Goal: Information Seeking & Learning: Learn about a topic

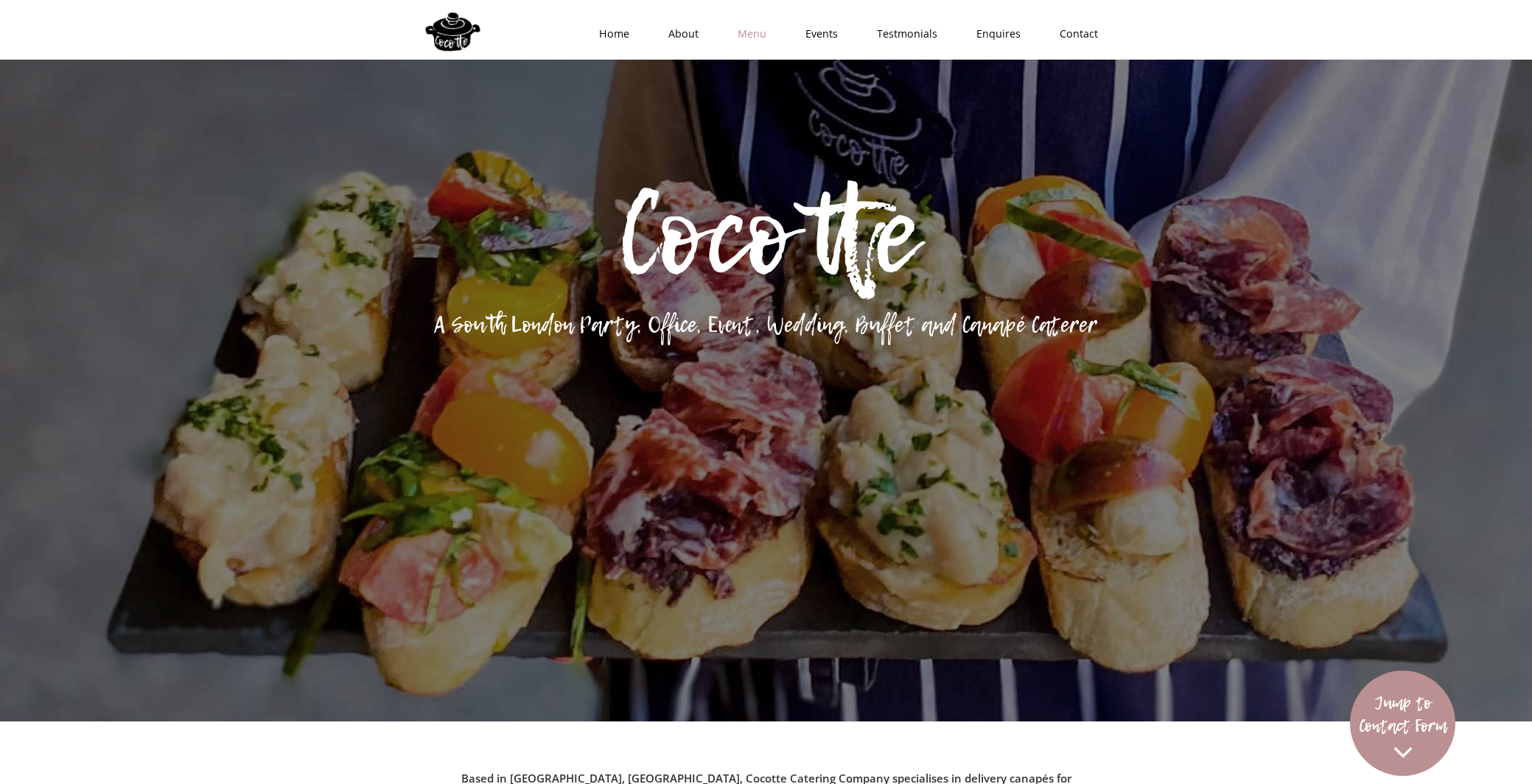
click at [761, 38] on link "Menu" at bounding box center [747, 33] width 67 height 44
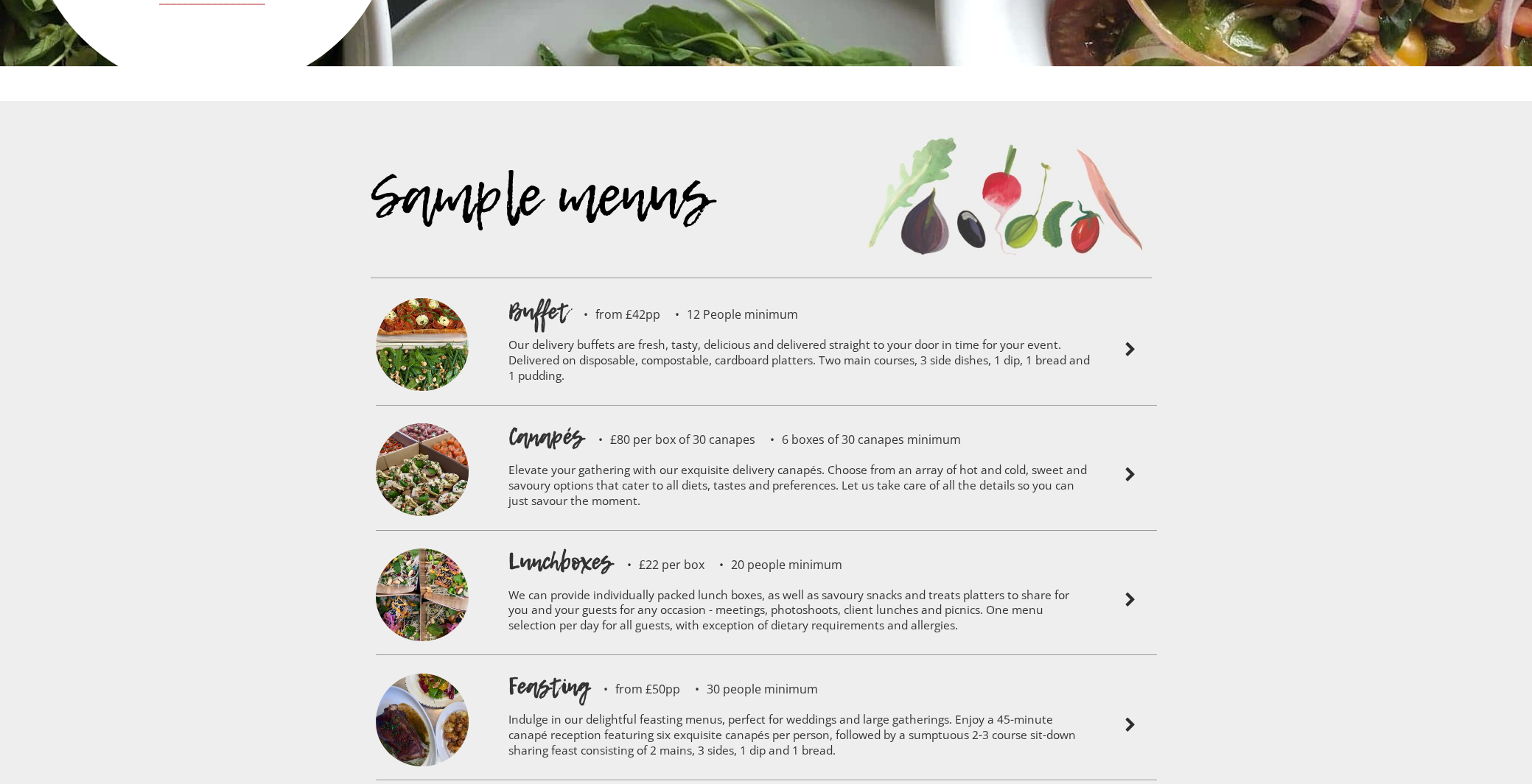
scroll to position [3349, 0]
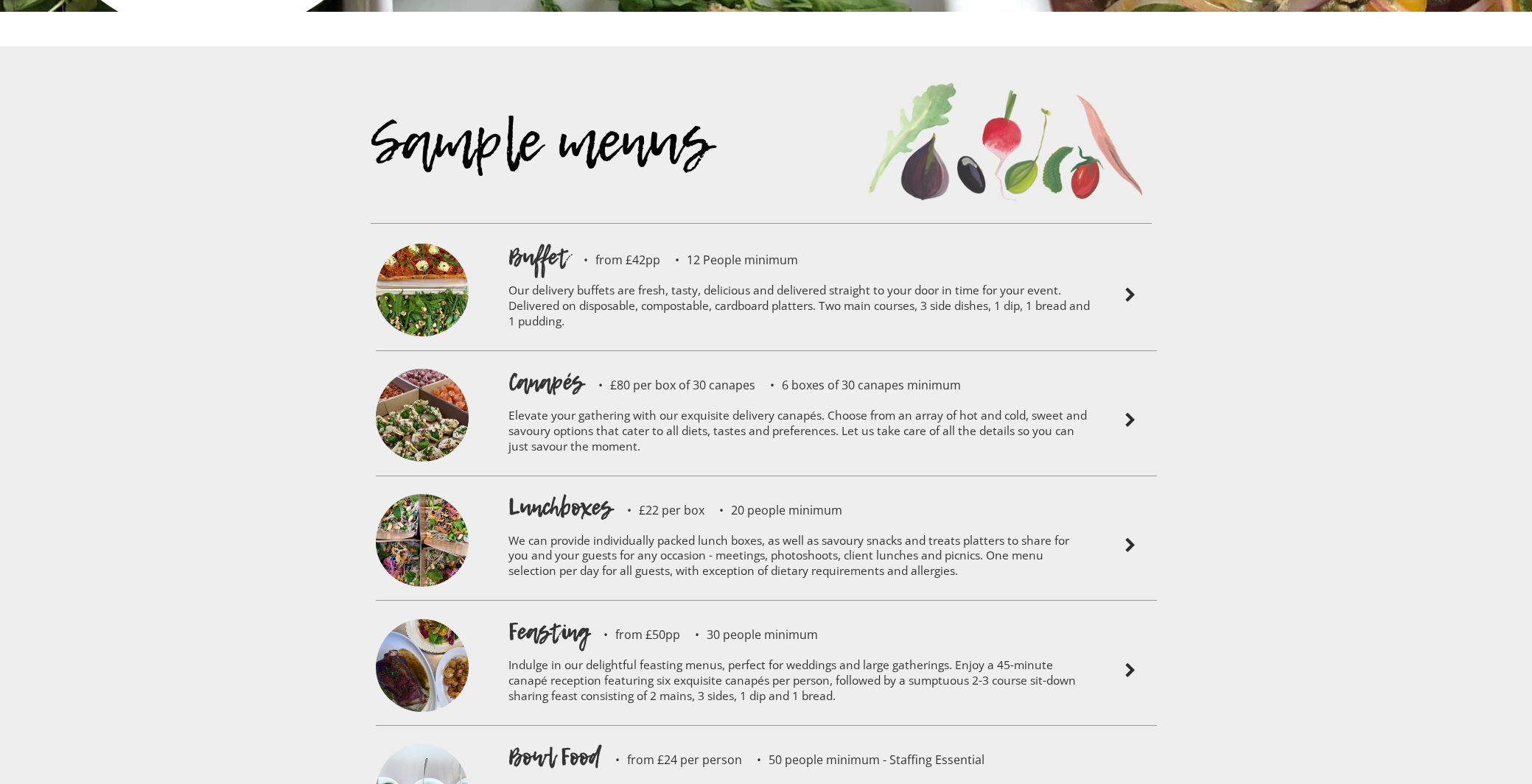
click at [543, 491] on h1 "Lunchboxes" at bounding box center [560, 507] width 104 height 32
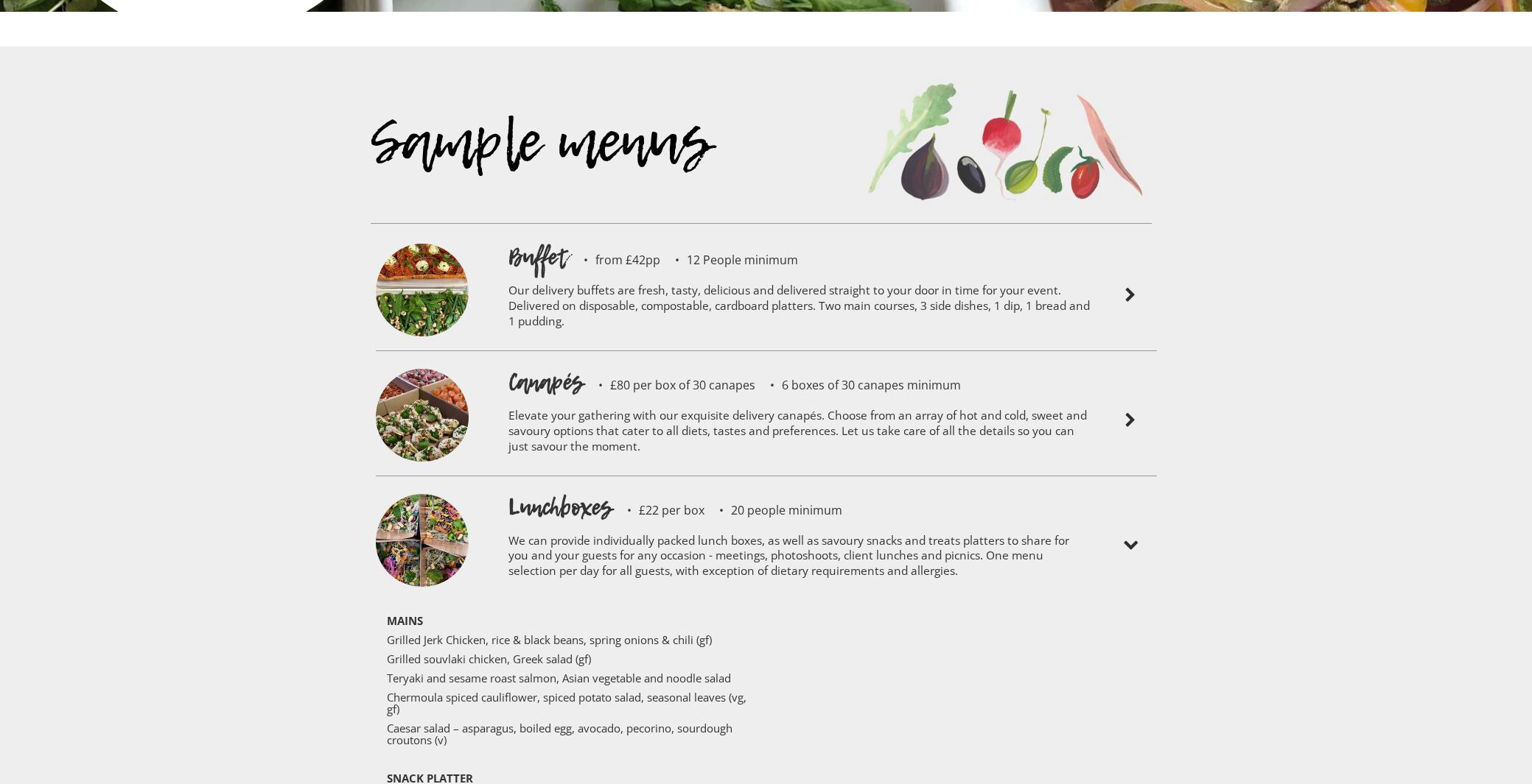
click at [560, 491] on h1 "Lunchboxes" at bounding box center [560, 507] width 104 height 32
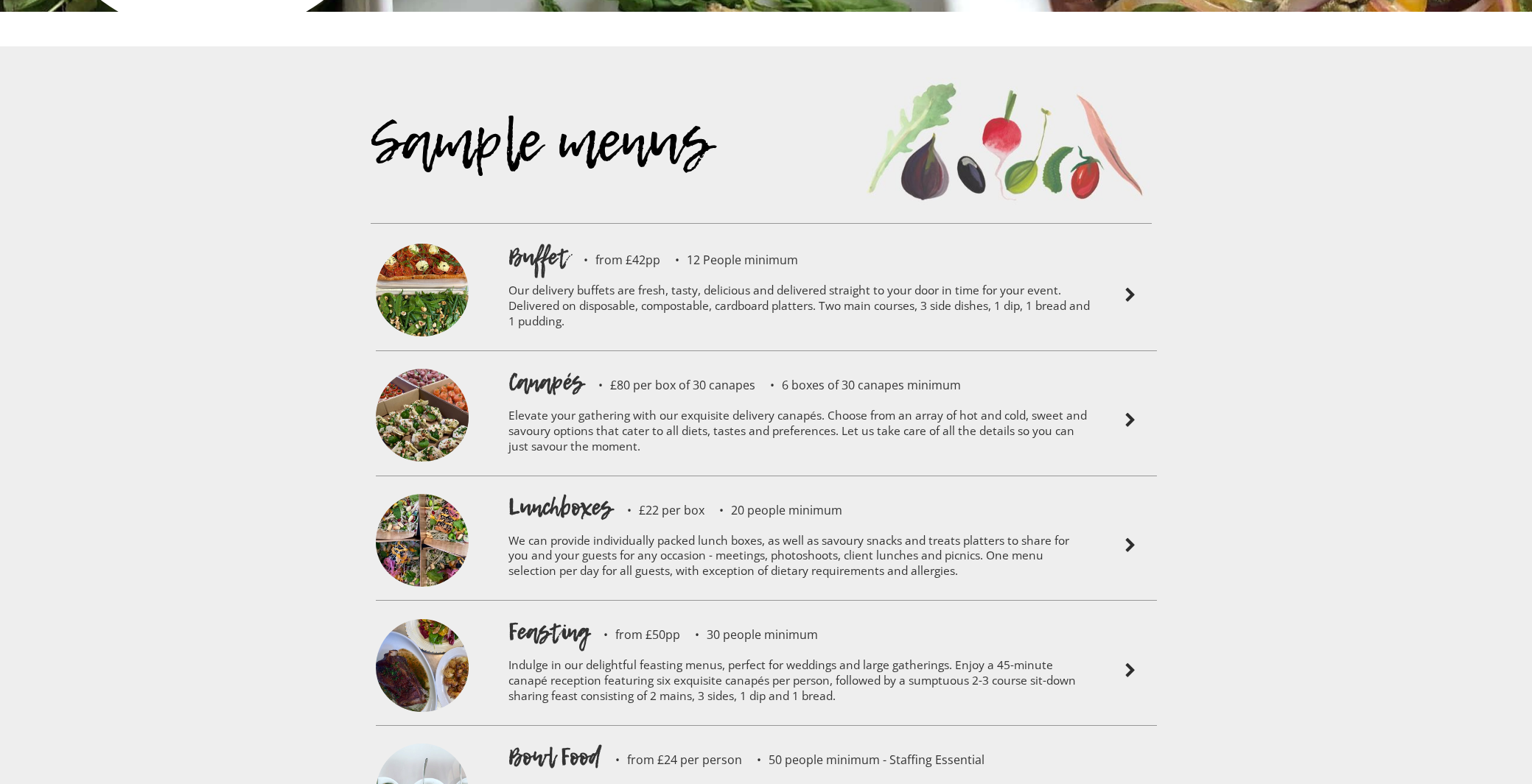
click at [542, 366] on h1 "Canapés" at bounding box center [546, 382] width 75 height 32
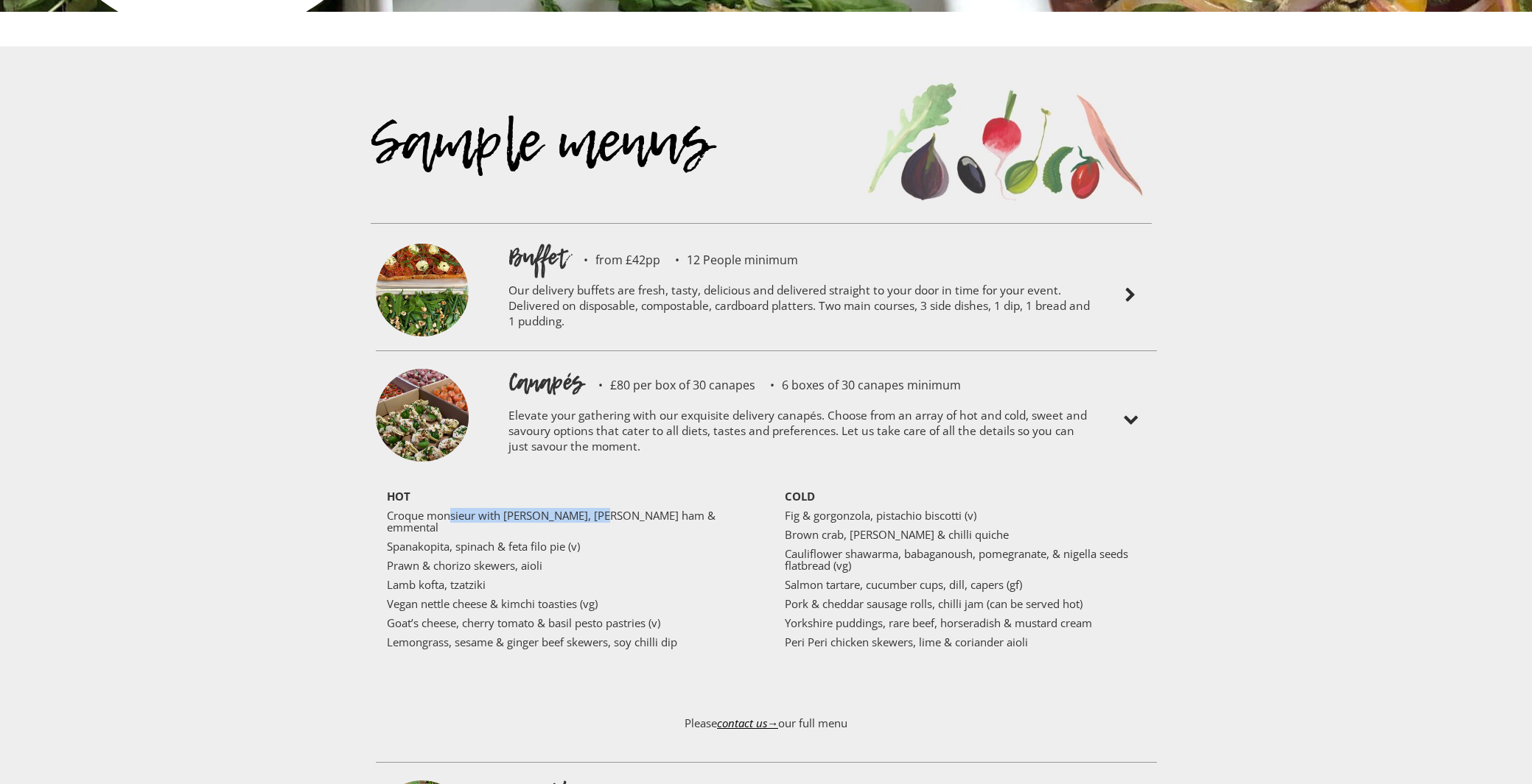
drag, startPoint x: 450, startPoint y: 468, endPoint x: 600, endPoint y: 468, distance: 150.0
click at [598, 509] on p "Croque monsieur with [PERSON_NAME], [PERSON_NAME] ham & emmental" at bounding box center [567, 521] width 361 height 24
click at [537, 212] on div "Sample menus" at bounding box center [761, 162] width 781 height 205
click at [558, 212] on div "Sample menus" at bounding box center [761, 162] width 781 height 205
click at [1128, 286] on img at bounding box center [1130, 295] width 18 height 18
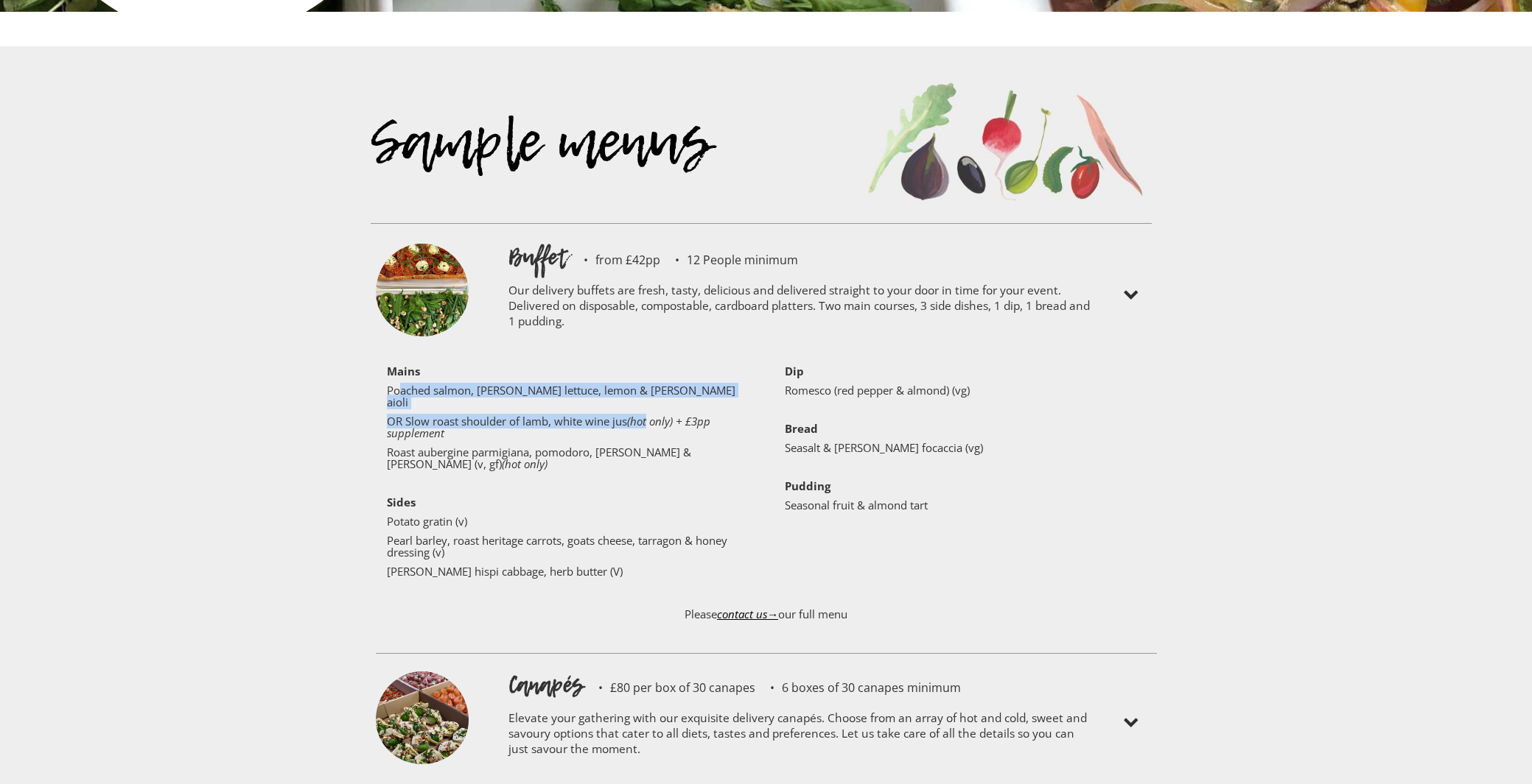
drag, startPoint x: 397, startPoint y: 348, endPoint x: 650, endPoint y: 353, distance: 253.0
click at [650, 365] on div "‍ Mains Poached salmon, lamb’s lettuce, lemon & [PERSON_NAME] aioli OR Slow roa…" at bounding box center [573, 474] width 372 height 220
click at [559, 386] on div "‍ Mains Poached salmon, lamb’s lettuce, lemon & [PERSON_NAME] aioli OR Slow roa…" at bounding box center [573, 474] width 372 height 220
drag, startPoint x: 433, startPoint y: 366, endPoint x: 685, endPoint y: 366, distance: 252.0
click at [685, 416] on p "OR Slow roast shoulder of lamb, white wine jus (hot only) + £3pp supplement" at bounding box center [567, 427] width 361 height 24
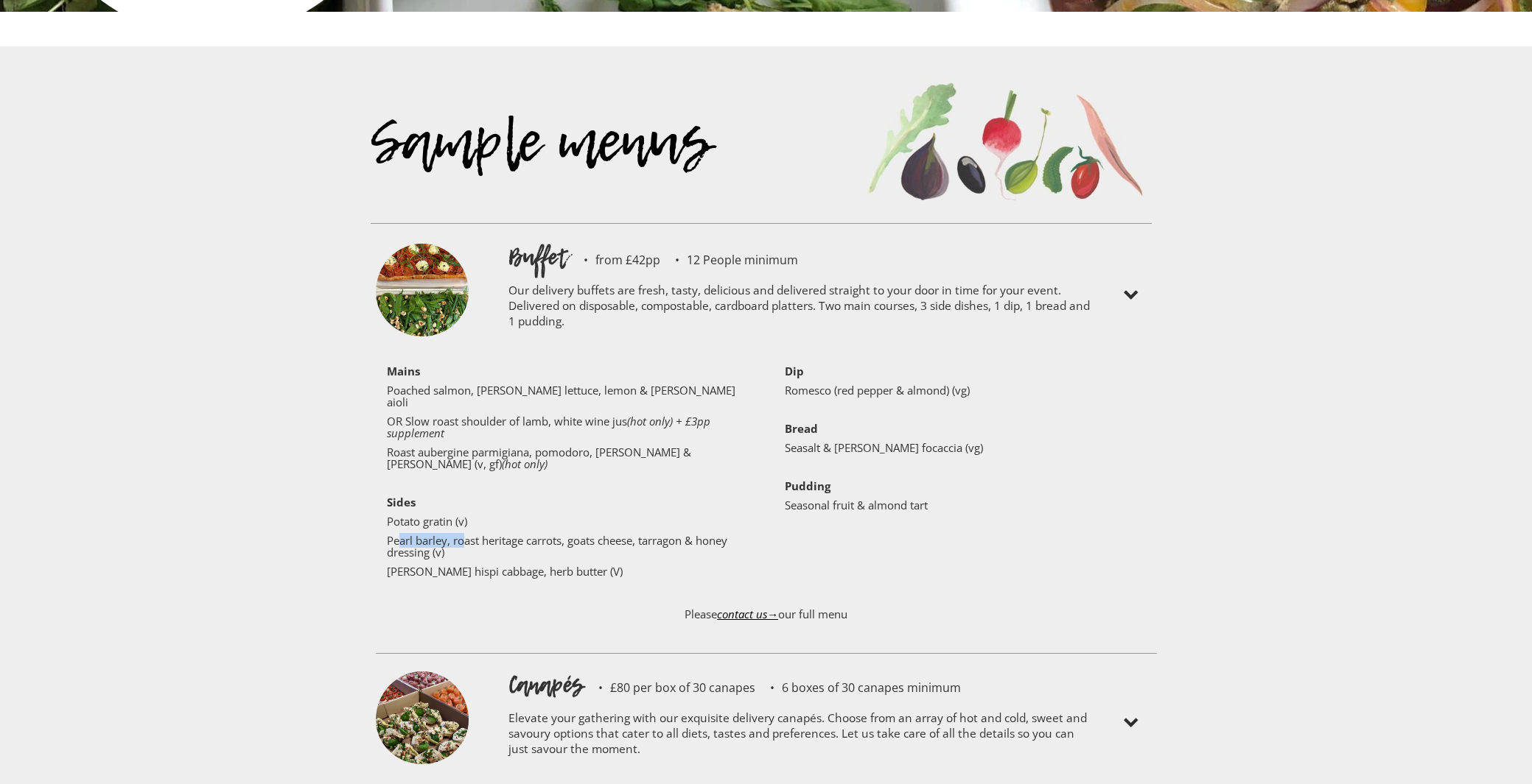
drag, startPoint x: 439, startPoint y: 474, endPoint x: 463, endPoint y: 477, distance: 24.2
click at [463, 477] on div "‍ Mains Poached salmon, lamb’s lettuce, lemon & [PERSON_NAME] aioli OR Slow roa…" at bounding box center [573, 474] width 372 height 220
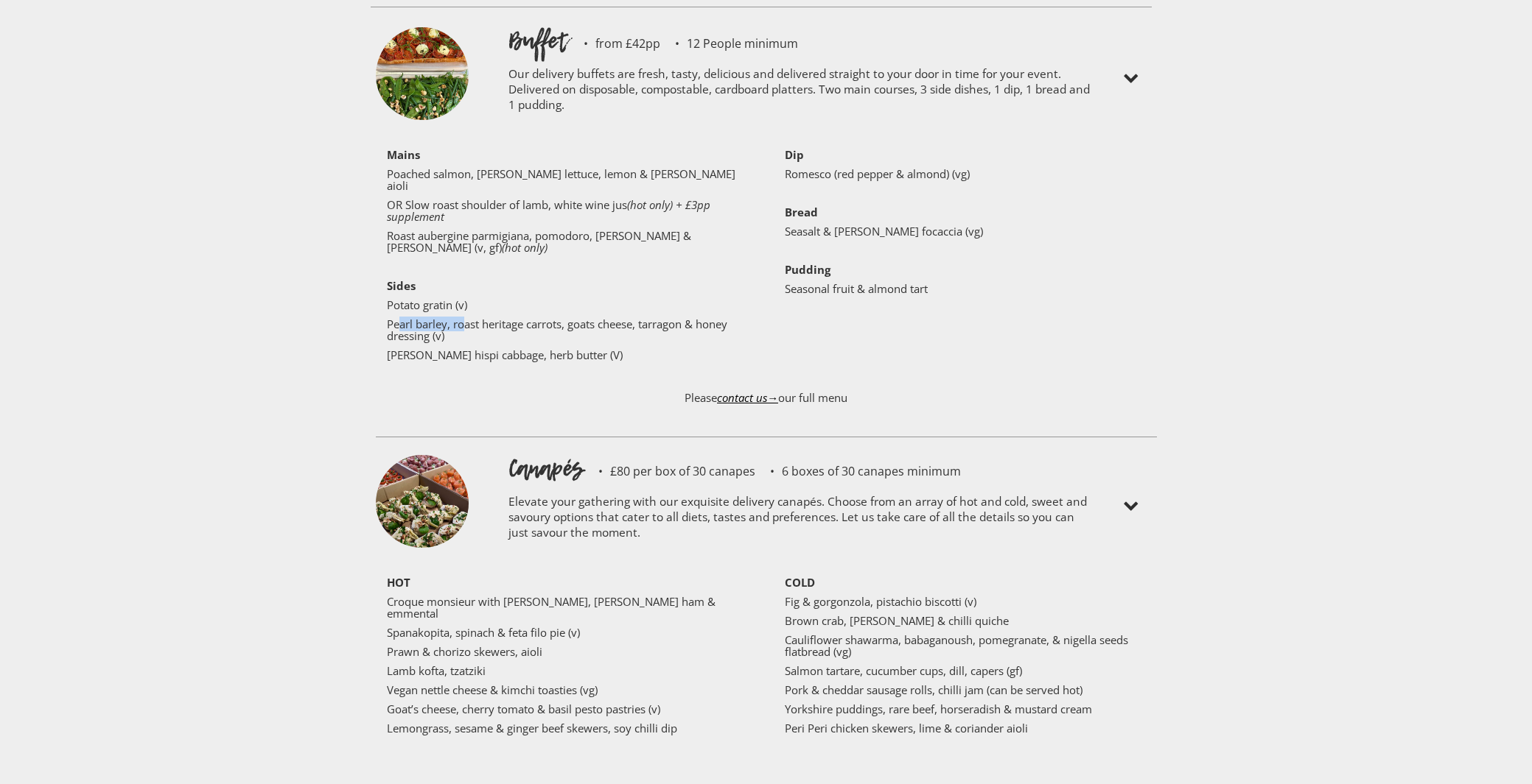
scroll to position [3569, 0]
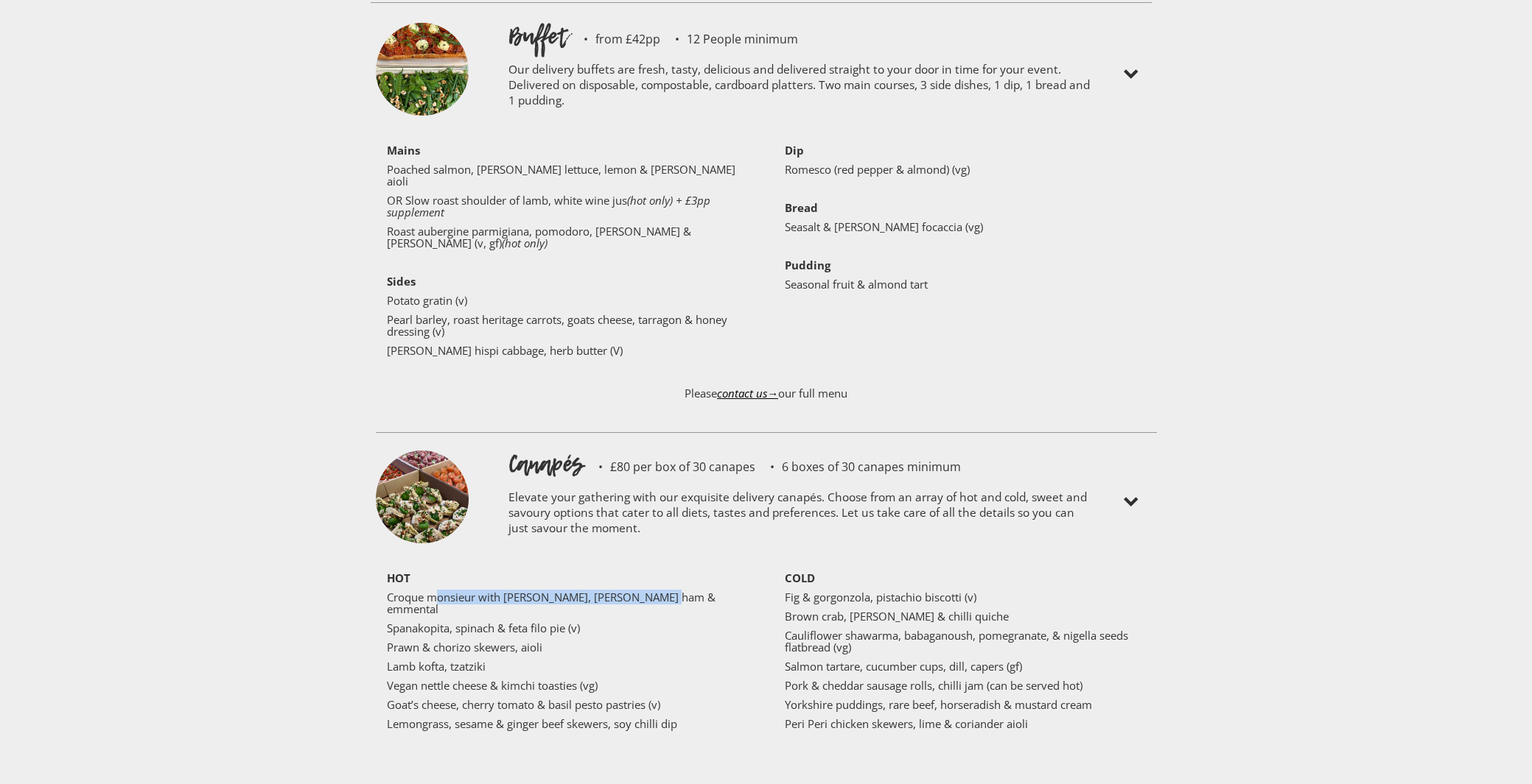
drag, startPoint x: 439, startPoint y: 537, endPoint x: 677, endPoint y: 543, distance: 238.1
click at [677, 592] on p "Croque monsieur with [PERSON_NAME], [PERSON_NAME] ham & emmental" at bounding box center [567, 603] width 361 height 24
click at [494, 641] on p "Prawn & chorizo skewers, aioli" at bounding box center [567, 647] width 361 height 11
drag, startPoint x: 399, startPoint y: 564, endPoint x: 580, endPoint y: 563, distance: 181.0
click at [580, 622] on p "Spanakopita, spinach & feta filo pie (v)" at bounding box center [567, 627] width 361 height 11
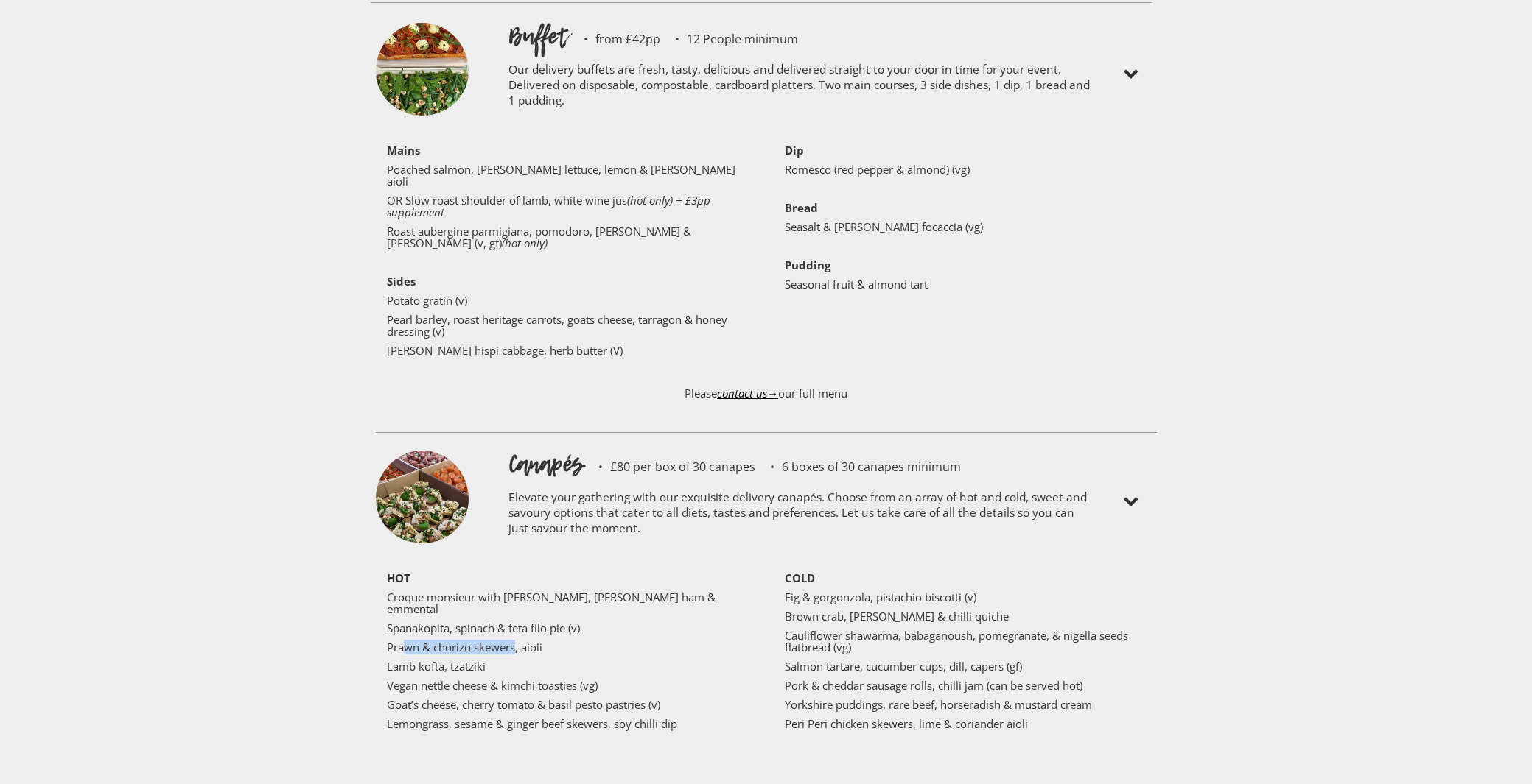
drag, startPoint x: 402, startPoint y: 581, endPoint x: 514, endPoint y: 581, distance: 112.0
click at [514, 641] on p "Prawn & chorizo skewers, aioli" at bounding box center [567, 647] width 361 height 11
drag, startPoint x: 408, startPoint y: 598, endPoint x: 472, endPoint y: 599, distance: 64.0
click at [472, 661] on p "Lamb kofta, tzatziki" at bounding box center [567, 666] width 361 height 11
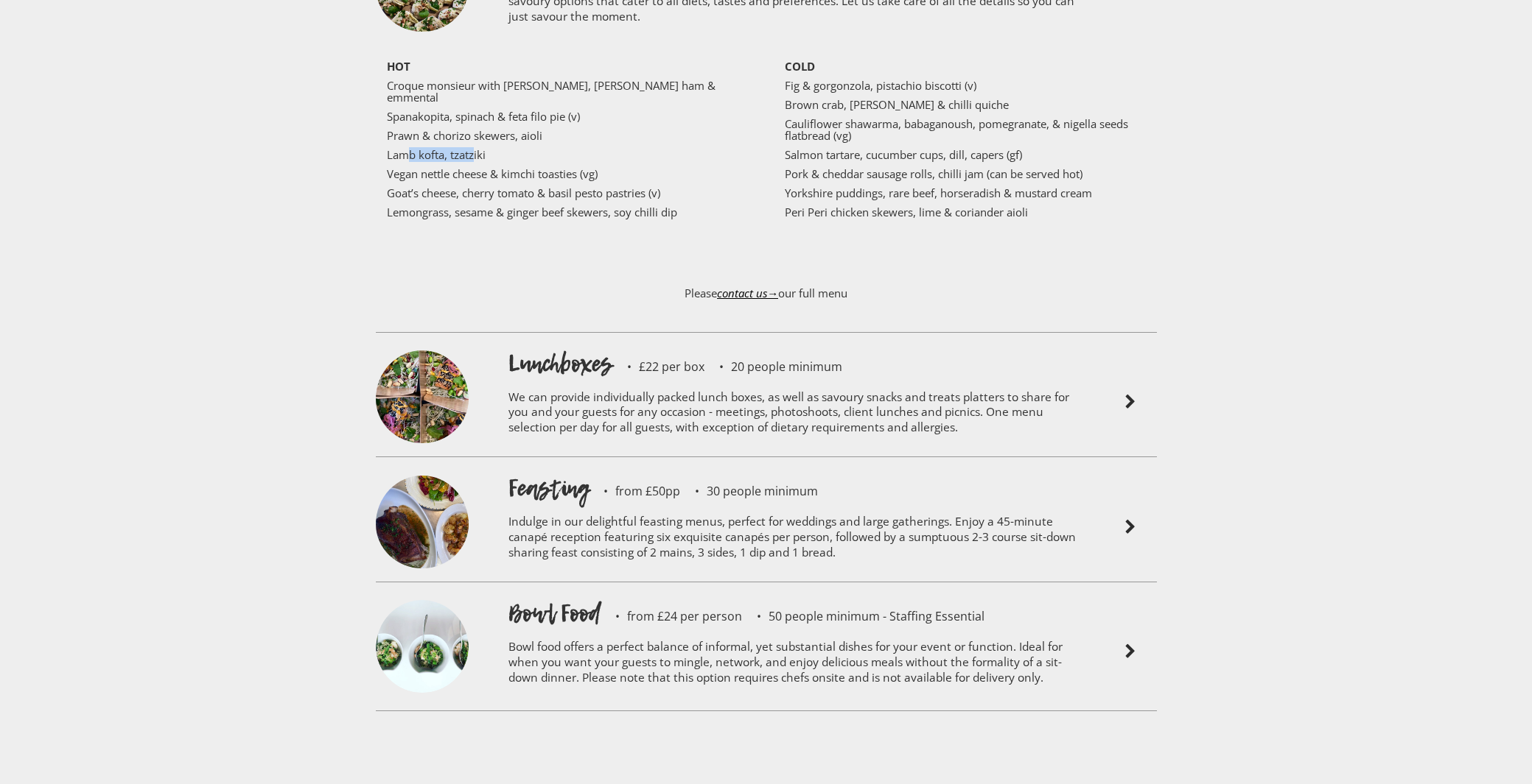
scroll to position [4084, 0]
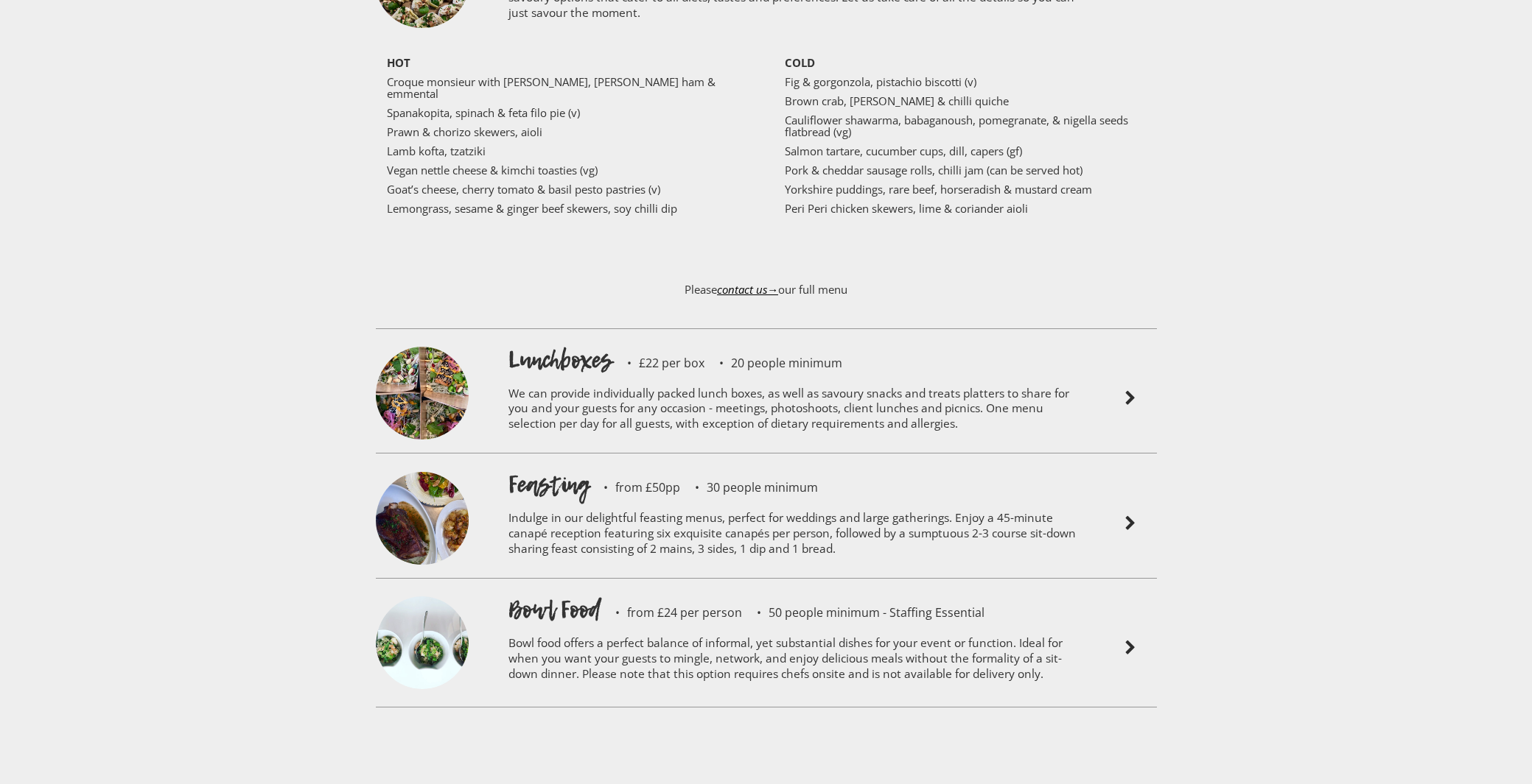
click at [629, 376] on p "We can provide individually packed lunch boxes, as well as savoury snacks and t…" at bounding box center [799, 411] width 582 height 70
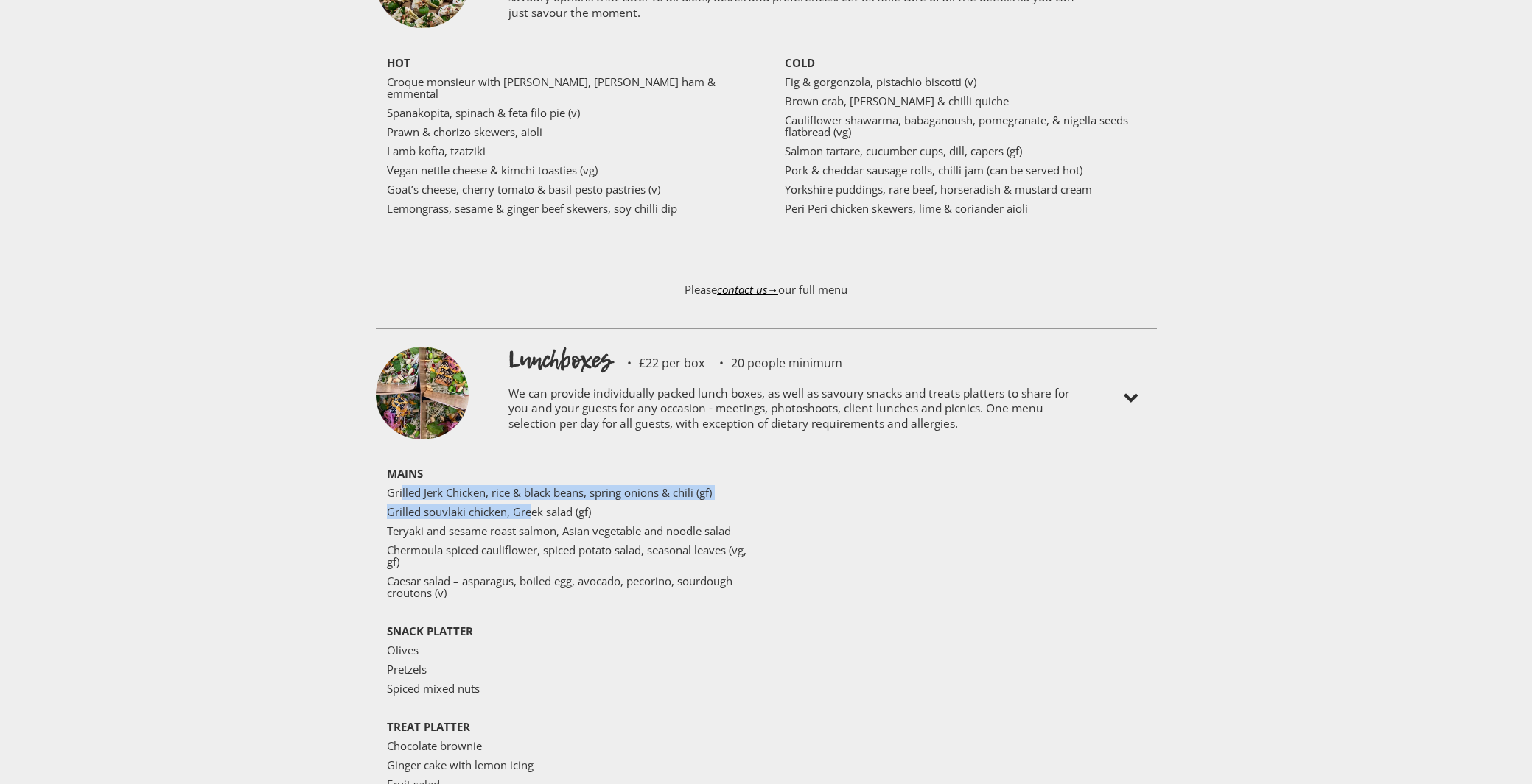
drag, startPoint x: 402, startPoint y: 424, endPoint x: 538, endPoint y: 435, distance: 136.4
click at [538, 467] on div "MAINS Grilled Jerk Chicken, rice & black beans, spring onions & chili (gf) Gril…" at bounding box center [573, 661] width 372 height 388
click at [412, 525] on p "Teryaki and sesame roast salmon, Asian vegetable and noodle salad" at bounding box center [567, 530] width 361 height 11
drag, startPoint x: 504, startPoint y: 467, endPoint x: 655, endPoint y: 470, distance: 151.0
click at [672, 525] on p "Teryaki and sesame roast salmon, Asian vegetable and noodle salad" at bounding box center [567, 530] width 361 height 11
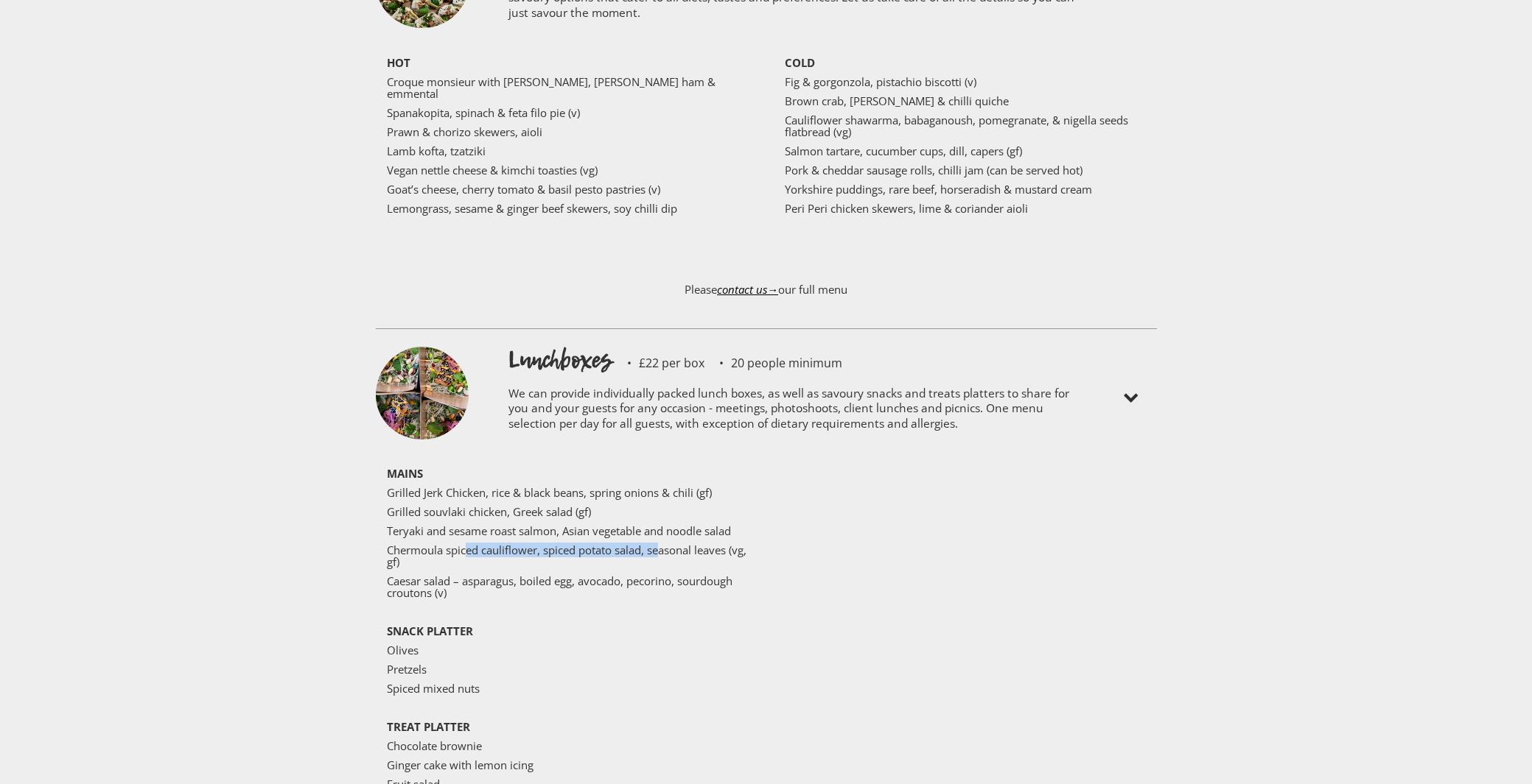
drag, startPoint x: 464, startPoint y: 481, endPoint x: 601, endPoint y: 500, distance: 138.3
click at [665, 544] on p "Chermoula spiced cauliflower, spiced potato salad, seasonal leaves (vg, gf)" at bounding box center [567, 556] width 361 height 24
drag, startPoint x: 429, startPoint y: 515, endPoint x: 752, endPoint y: 505, distance: 323.2
click at [752, 505] on div "MAINS Grilled Jerk Chicken, rice & black beans, spring onions & chili (gf) Gril…" at bounding box center [573, 661] width 372 height 388
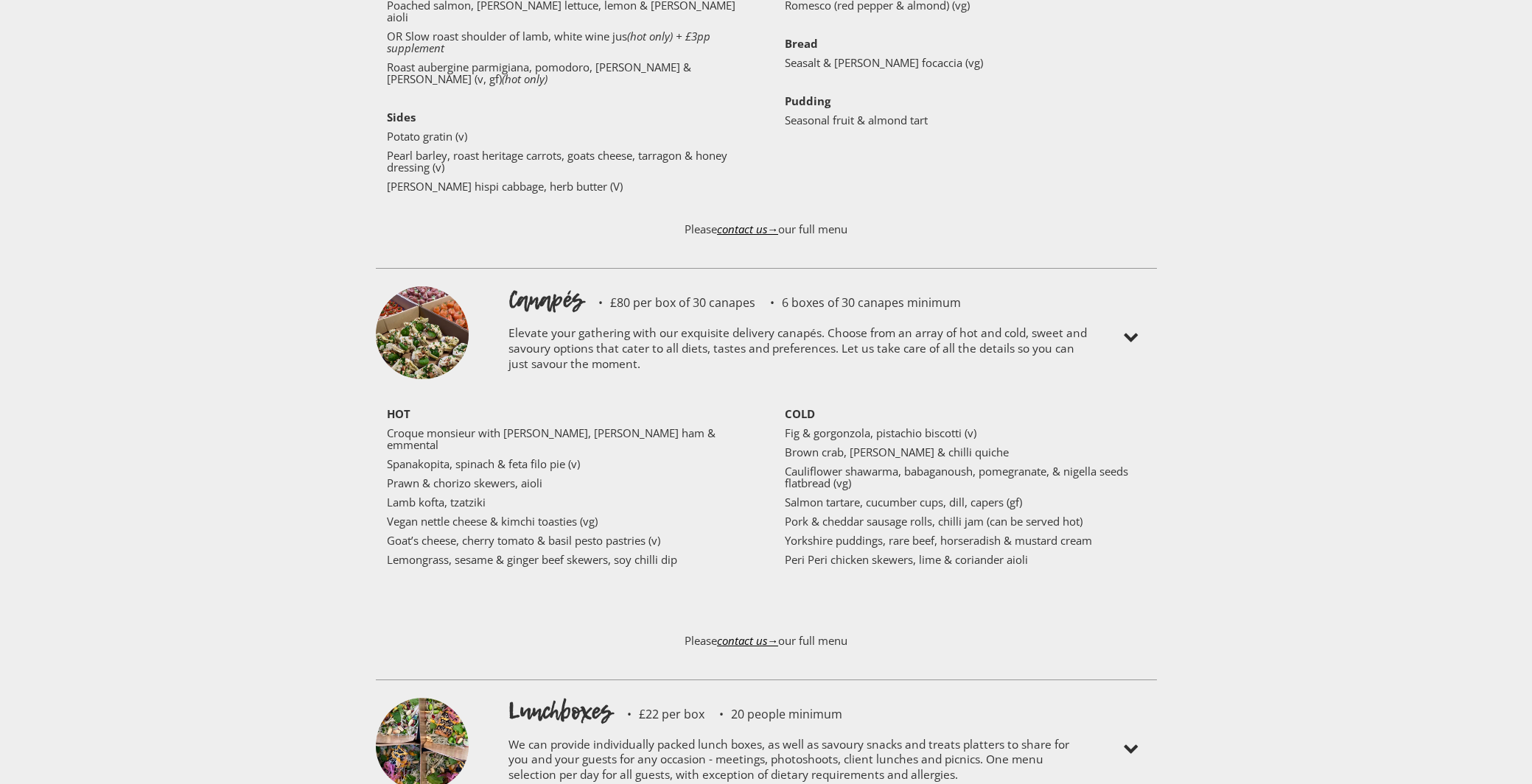
scroll to position [3717, 0]
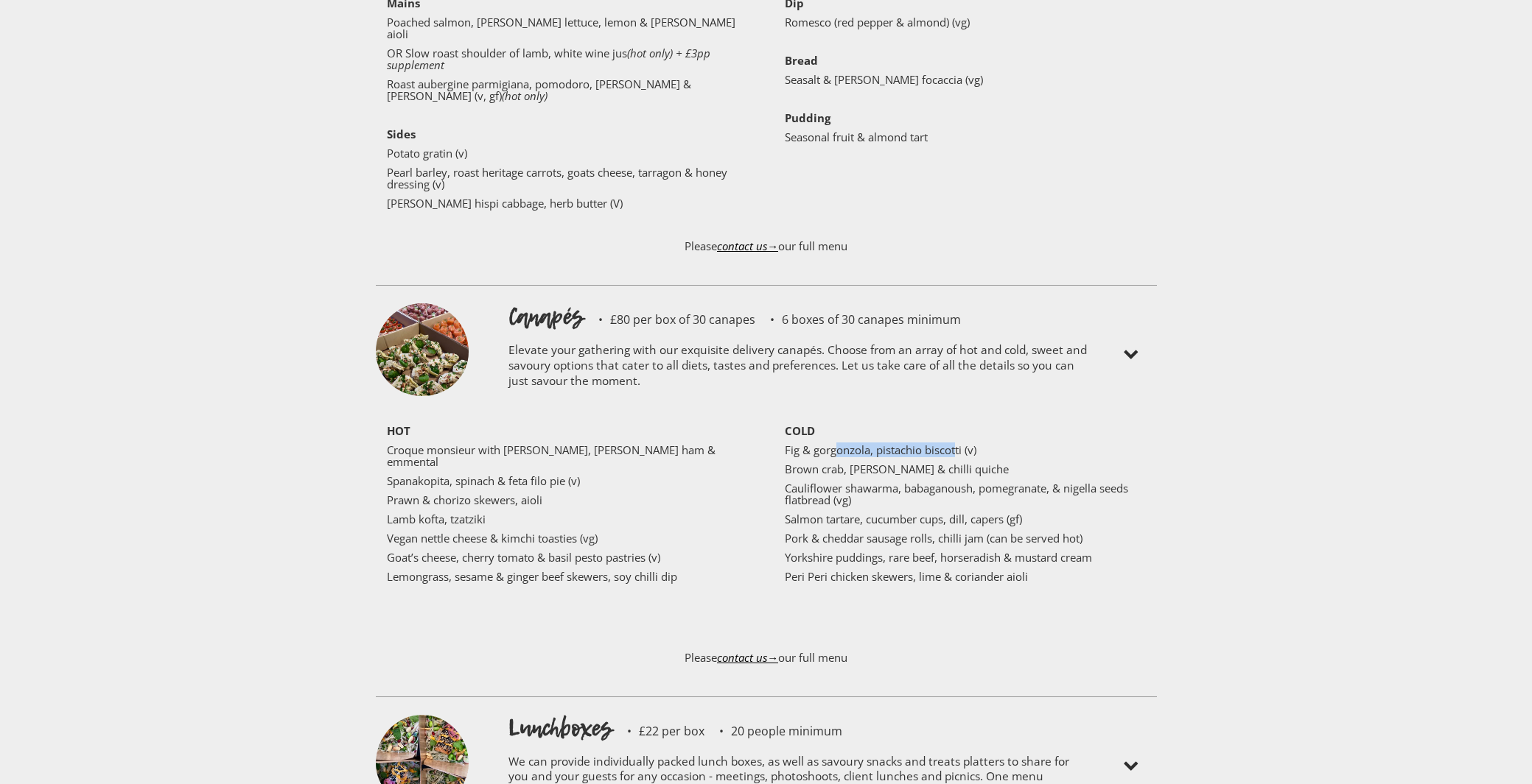
drag, startPoint x: 833, startPoint y: 394, endPoint x: 956, endPoint y: 394, distance: 123.0
click at [956, 444] on p "Fig & gorgonzola, pistachio biscotti (v)" at bounding box center [965, 449] width 361 height 11
click at [835, 463] on p "Brown crab, [PERSON_NAME] & chilli quiche" at bounding box center [965, 468] width 361 height 11
drag, startPoint x: 805, startPoint y: 416, endPoint x: 942, endPoint y: 416, distance: 137.0
click at [942, 463] on p "Brown crab, [PERSON_NAME] & chilli quiche" at bounding box center [965, 468] width 361 height 11
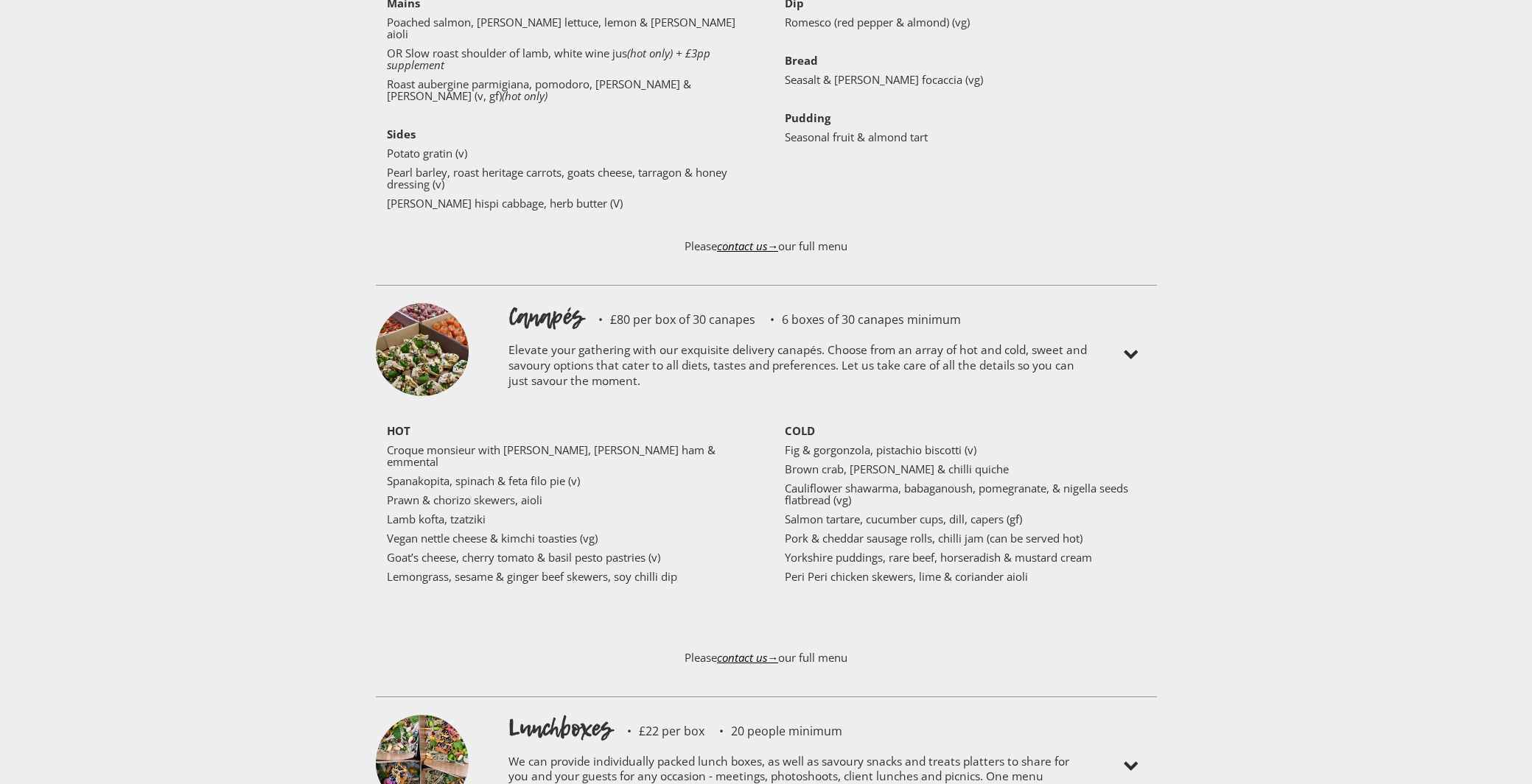
click at [849, 482] on p "Cauliflower shawarma, babaganoush, pomegranate, & nigella seeds flatbread (vg)" at bounding box center [965, 494] width 361 height 24
drag, startPoint x: 820, startPoint y: 435, endPoint x: 1079, endPoint y: 435, distance: 259.0
click at [1079, 482] on p "Cauliflower shawarma, babaganoush, pomegranate, & nigella seeds flatbread (vg)" at bounding box center [965, 494] width 361 height 24
drag, startPoint x: 804, startPoint y: 477, endPoint x: 998, endPoint y: 472, distance: 194.1
click at [998, 472] on div "COLD Fig & gorgonzola, pistachio biscotti (v) Brown crab, leek & chilli quiche …" at bounding box center [959, 508] width 372 height 165
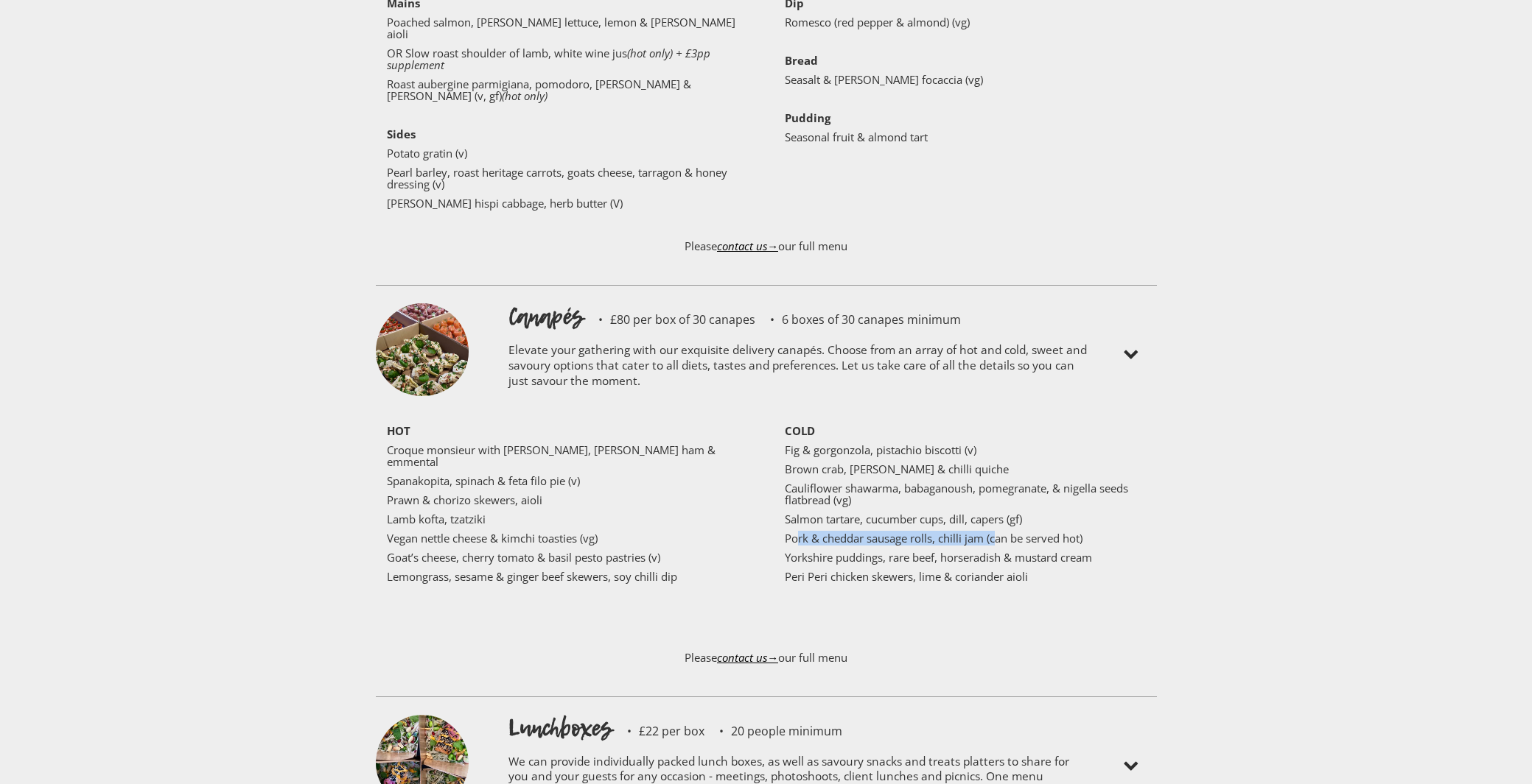
click at [933, 532] on p "Pork & cheddar sausage rolls, chilli jam (can be served hot)" at bounding box center [965, 537] width 361 height 11
drag, startPoint x: 841, startPoint y: 486, endPoint x: 1069, endPoint y: 482, distance: 228.0
click at [1069, 532] on p "Pork & cheddar sausage rolls, chilli jam (can be served hot)" at bounding box center [965, 537] width 361 height 11
drag, startPoint x: 817, startPoint y: 500, endPoint x: 1058, endPoint y: 495, distance: 241.1
click at [1058, 551] on p "Yorkshire puddings, rare beef, horseradish & mustard cream" at bounding box center [965, 556] width 361 height 11
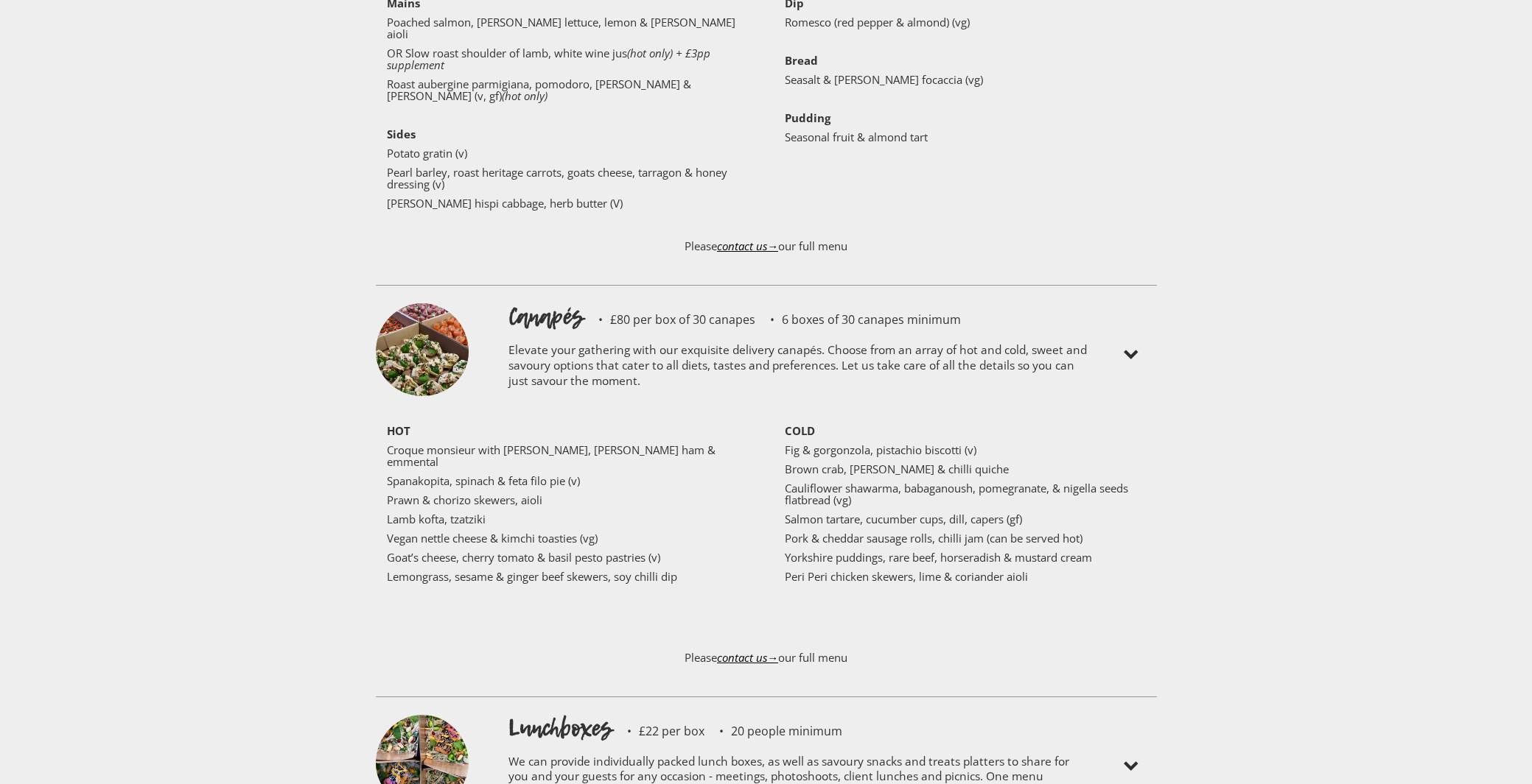
click at [830, 570] on p "Peri Peri chicken skewers, lime & coriander aioli" at bounding box center [965, 576] width 361 height 11
click at [905, 444] on p "Fig & gorgonzola, pistachio biscotti (v)" at bounding box center [965, 449] width 361 height 11
click at [896, 463] on p "Brown crab, [PERSON_NAME] & chilli quiche" at bounding box center [965, 468] width 361 height 11
click at [892, 482] on p "Cauliflower shawarma, babaganoush, pomegranate, & nigella seeds flatbread (vg)" at bounding box center [965, 494] width 361 height 24
click at [887, 514] on p "Salmon tartare, cucumber cups, dill, capers (gf)" at bounding box center [965, 519] width 361 height 11
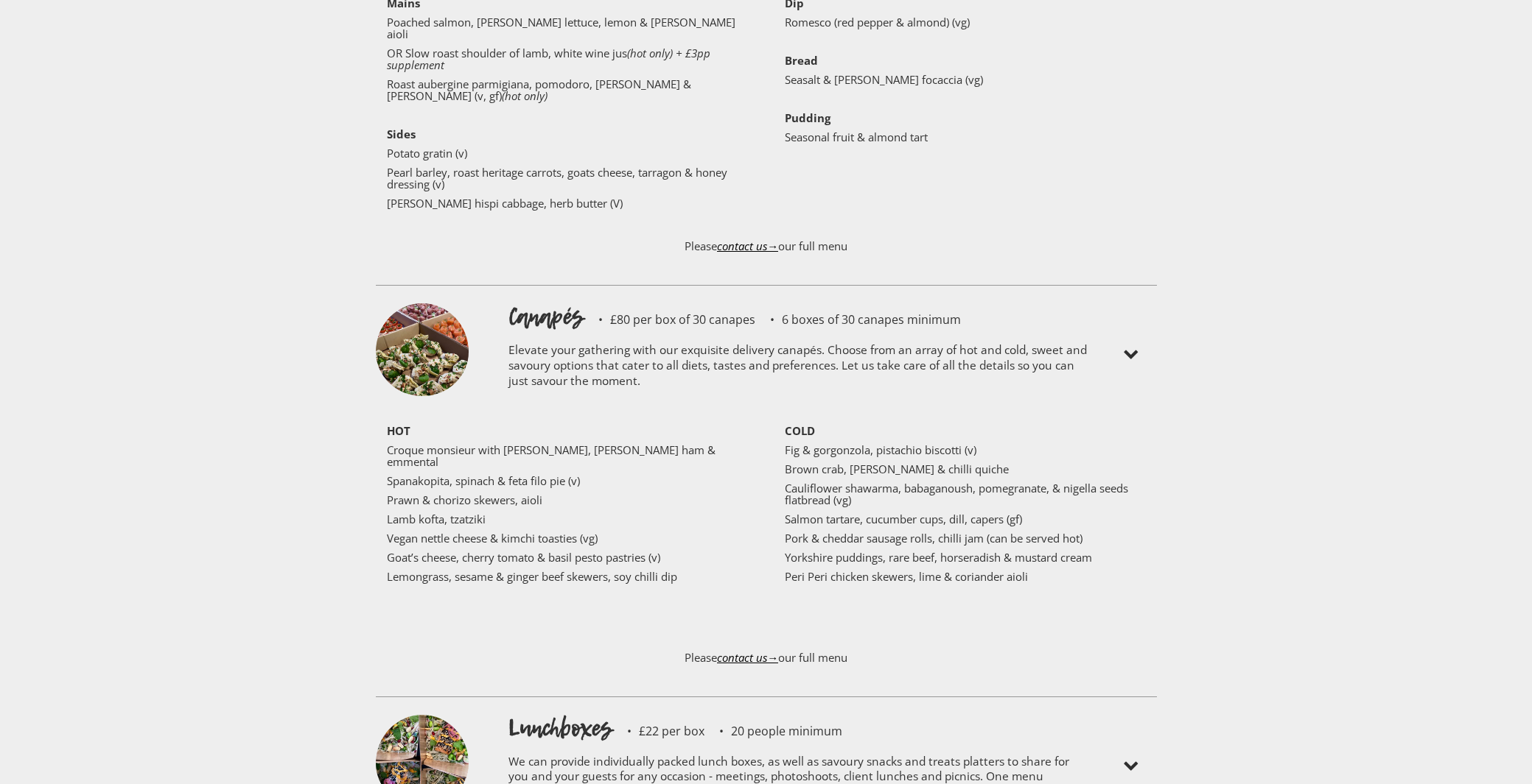
click at [896, 532] on p "Pork & cheddar sausage rolls, chilli jam (can be served hot)" at bounding box center [965, 537] width 361 height 11
click at [899, 551] on p "Yorkshire puddings, rare beef, horseradish & mustard cream" at bounding box center [965, 556] width 361 height 11
click at [895, 570] on p "Peri Peri chicken skewers, lime & coriander aioli" at bounding box center [965, 576] width 361 height 11
click at [829, 444] on p "Fig & gorgonzola, pistachio biscotti (v)" at bounding box center [965, 449] width 361 height 11
click at [826, 463] on p "Brown crab, [PERSON_NAME] & chilli quiche" at bounding box center [965, 468] width 361 height 11
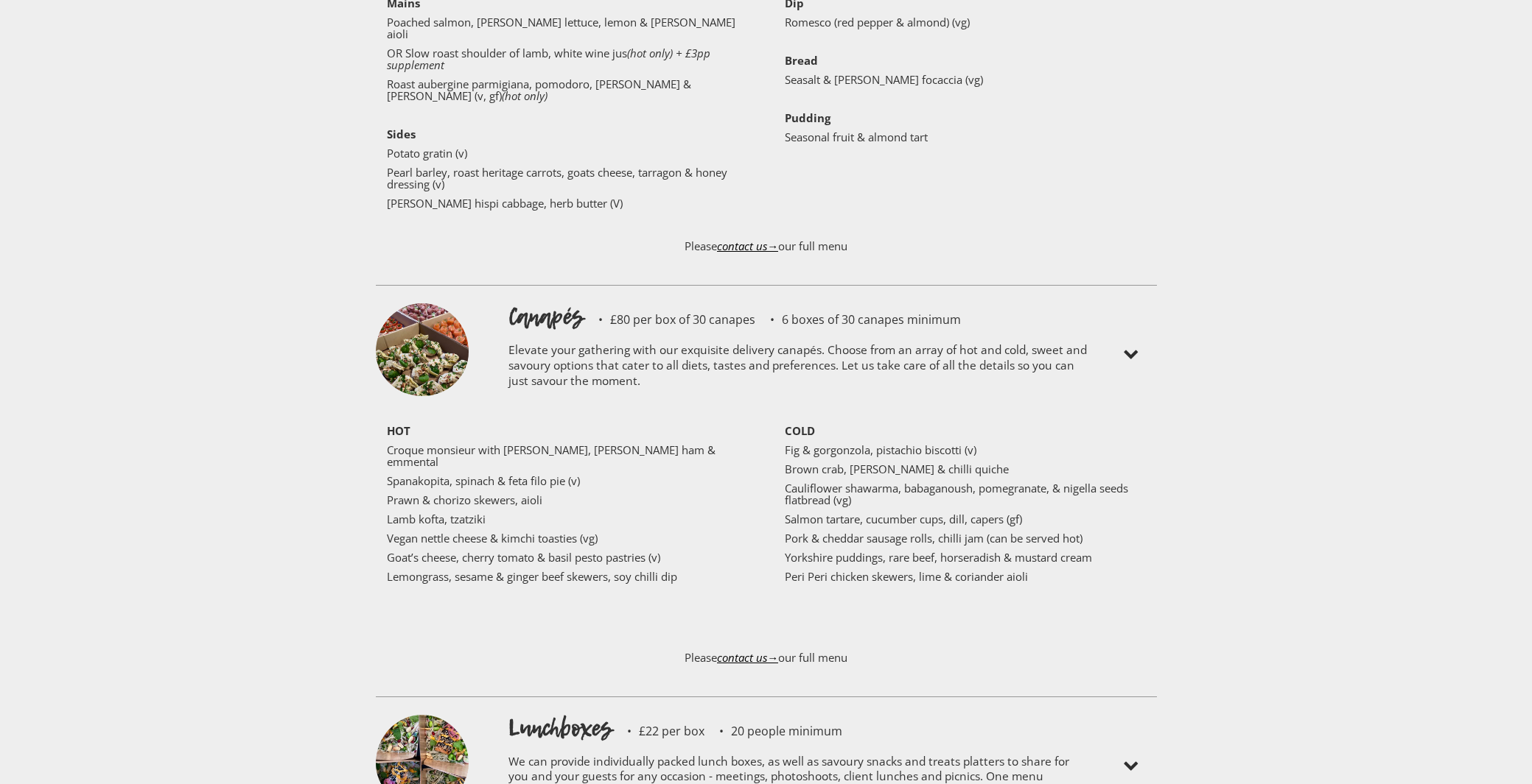
click at [816, 482] on p "Cauliflower shawarma, babaganoush, pomegranate, & nigella seeds flatbread (vg)" at bounding box center [965, 494] width 361 height 24
click at [824, 514] on p "Salmon tartare, cucumber cups, dill, capers (gf)" at bounding box center [965, 519] width 361 height 11
click at [825, 532] on p "Pork & cheddar sausage rolls, chilli jam (can be served hot)" at bounding box center [965, 537] width 361 height 11
click at [836, 551] on p "Yorkshire puddings, rare beef, horseradish & mustard cream" at bounding box center [965, 556] width 361 height 11
click at [845, 570] on p "Peri Peri chicken skewers, lime & coriander aioli" at bounding box center [965, 576] width 361 height 11
